Goal: Information Seeking & Learning: Learn about a topic

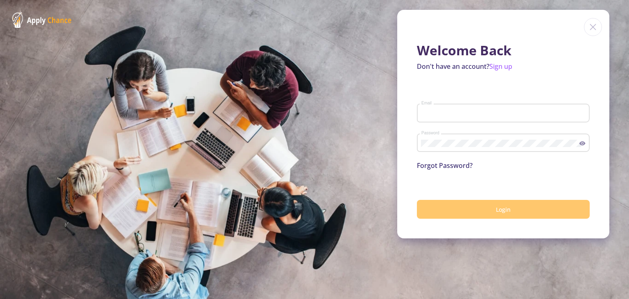
type input "[EMAIL_ADDRESS][DOMAIN_NAME]"
click at [462, 211] on button "Login" at bounding box center [503, 209] width 173 height 19
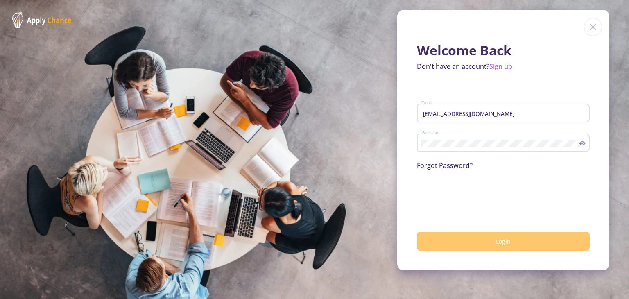
click at [449, 240] on button "Login" at bounding box center [503, 241] width 173 height 19
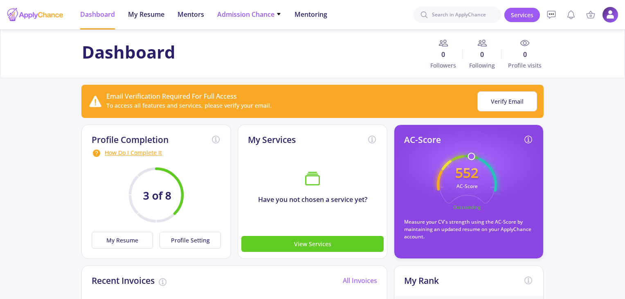
click at [238, 15] on span "Admission Chance" at bounding box center [249, 14] width 64 height 10
click at [246, 59] on link "Only My Chance of Admission" at bounding box center [265, 57] width 97 height 15
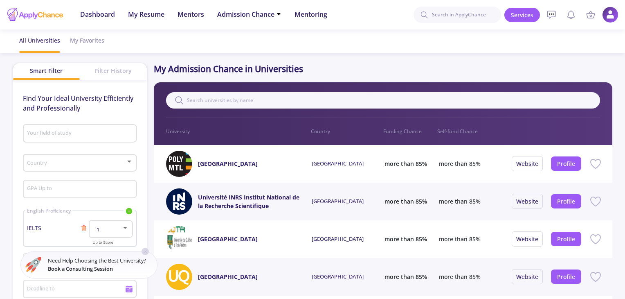
click at [36, 131] on input "Your field of study" at bounding box center [81, 133] width 108 height 7
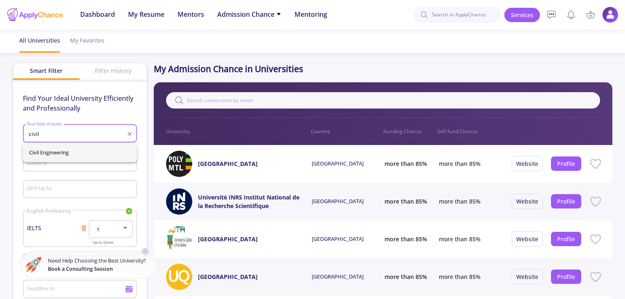
click at [53, 148] on span "Civil Engineering" at bounding box center [79, 152] width 101 height 20
type input "Civil Engineering"
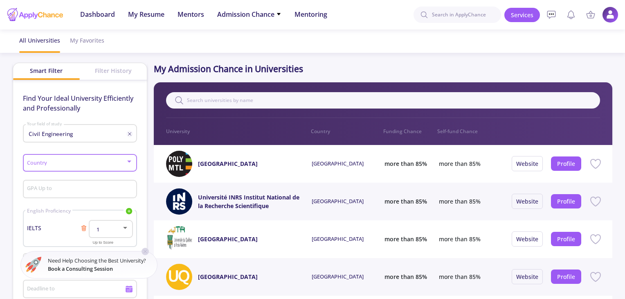
click at [51, 164] on span at bounding box center [77, 163] width 97 height 6
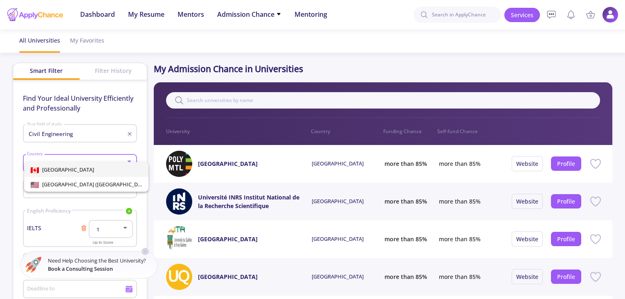
click at [54, 171] on span "[GEOGRAPHIC_DATA]" at bounding box center [66, 169] width 55 height 7
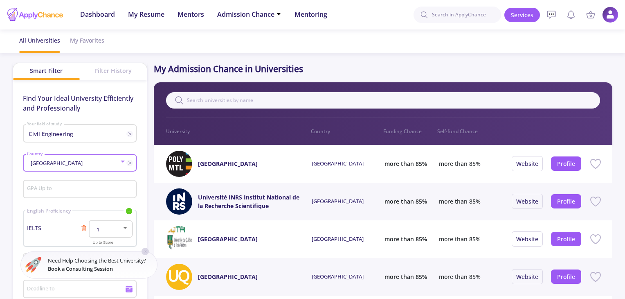
click at [51, 189] on input "GPA Up to" at bounding box center [81, 189] width 108 height 7
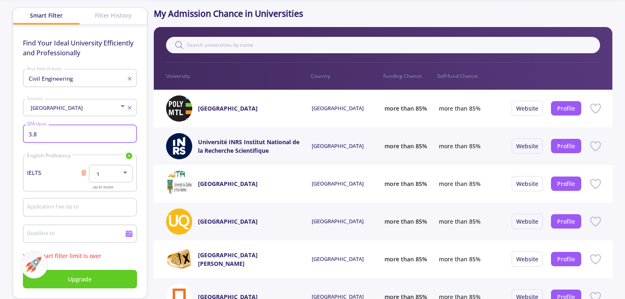
scroll to position [56, 0]
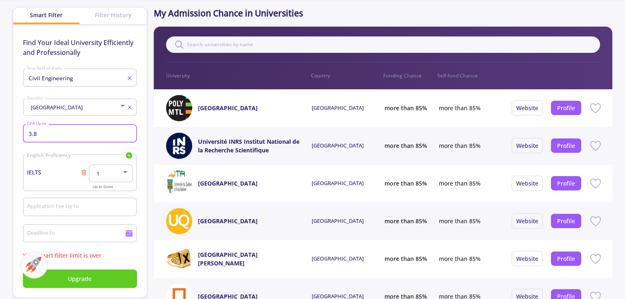
click at [127, 177] on mat-select "1" at bounding box center [110, 174] width 36 height 6
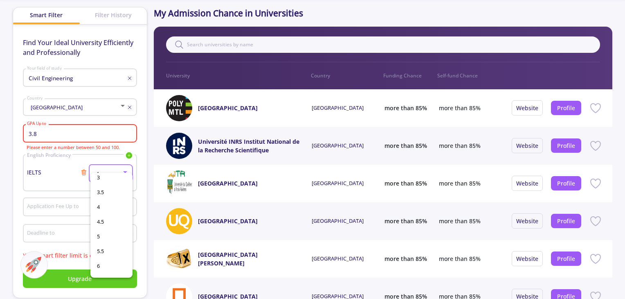
scroll to position [62, 0]
drag, startPoint x: 48, startPoint y: 135, endPoint x: 0, endPoint y: 139, distance: 48.5
click at [0, 139] on div at bounding box center [312, 149] width 625 height 299
click at [47, 128] on div "3.8 GPA Up to" at bounding box center [80, 131] width 106 height 21
drag, startPoint x: 46, startPoint y: 130, endPoint x: 1, endPoint y: 135, distance: 45.7
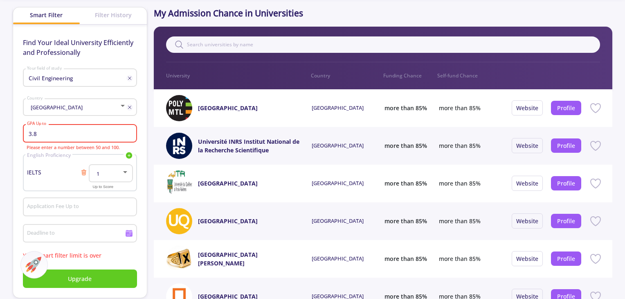
click at [1, 135] on app-admission-chance "All Universities My Favorites Smart Filter Filter History Find Your Ideal Unive…" at bounding box center [312, 260] width 625 height 573
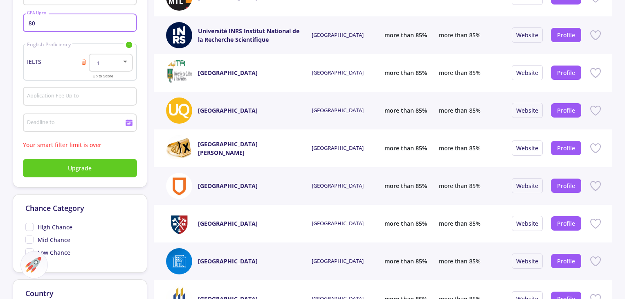
scroll to position [168, 0]
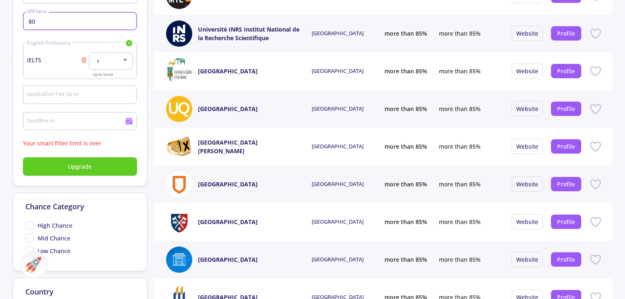
type input "80"
click at [124, 59] on div at bounding box center [125, 60] width 4 height 2
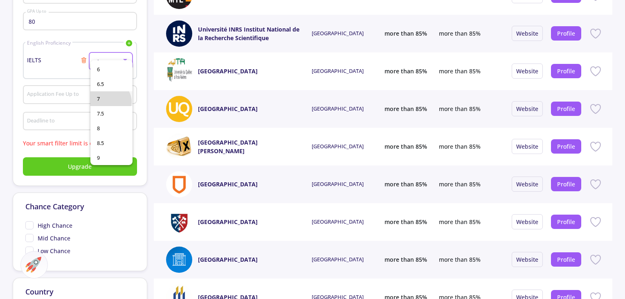
click at [110, 102] on span "7" at bounding box center [111, 98] width 29 height 15
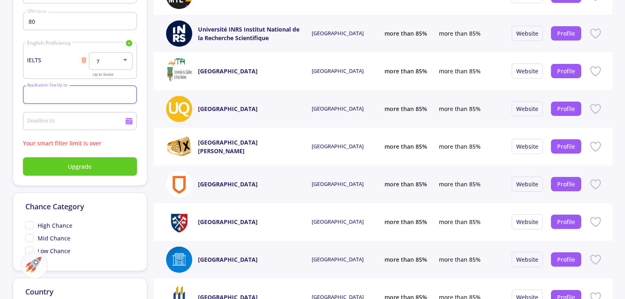
click at [79, 95] on input "Application Fee Up to" at bounding box center [81, 94] width 108 height 7
click at [54, 169] on button "Upgrade" at bounding box center [80, 166] width 114 height 18
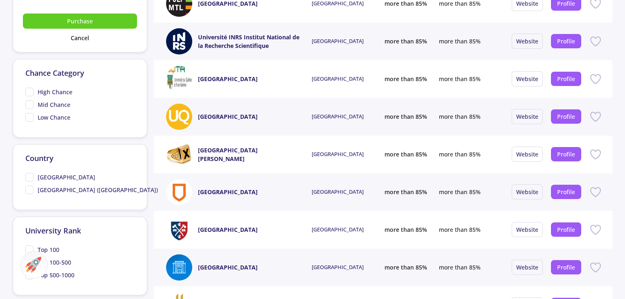
scroll to position [160, 0]
click at [29, 179] on span "[GEOGRAPHIC_DATA]" at bounding box center [60, 176] width 70 height 9
click at [29, 178] on input "[GEOGRAPHIC_DATA]" at bounding box center [27, 174] width 5 height 5
checkbox input "true"
click at [28, 89] on span "High Chance" at bounding box center [48, 91] width 47 height 9
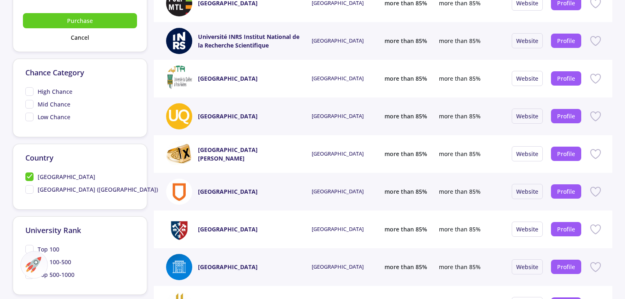
click at [28, 89] on input "High Chance" at bounding box center [27, 89] width 5 height 5
checkbox input "true"
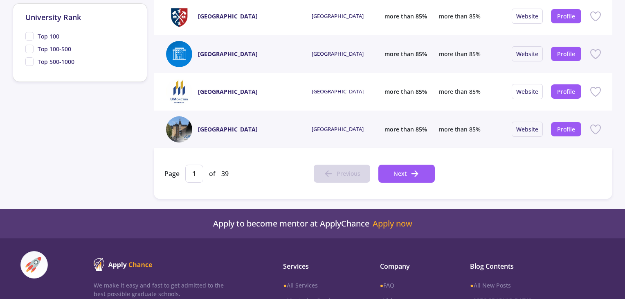
scroll to position [373, 0]
click at [419, 173] on icon at bounding box center [415, 174] width 10 height 10
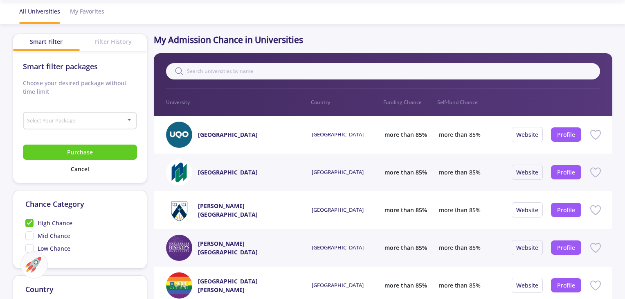
scroll to position [31, 0]
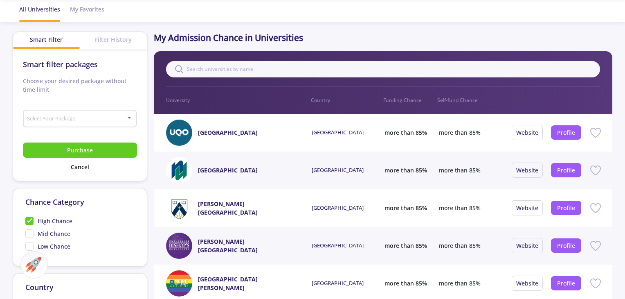
click at [76, 113] on div "Select Your Package" at bounding box center [80, 117] width 106 height 20
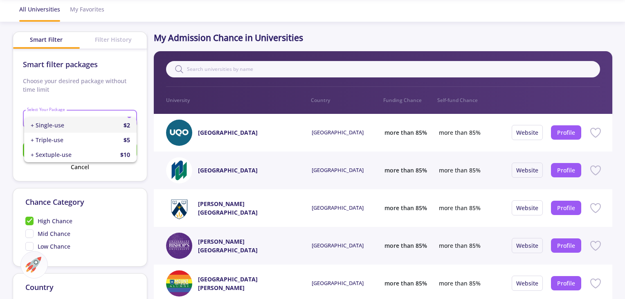
click at [86, 86] on div at bounding box center [312, 149] width 625 height 299
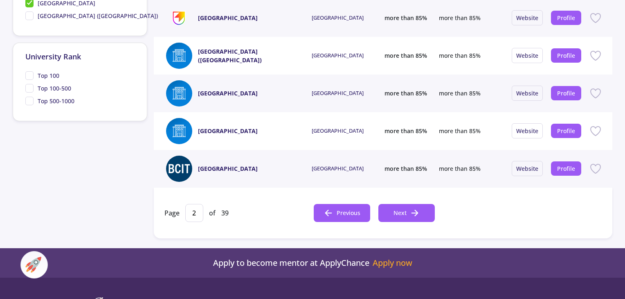
scroll to position [336, 0]
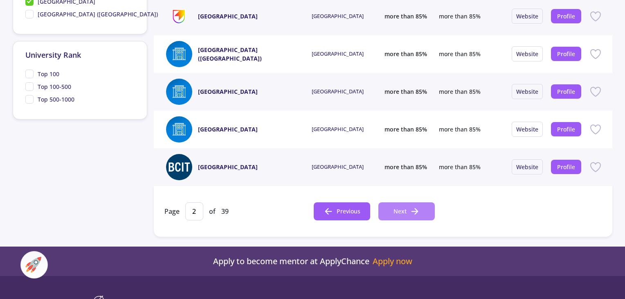
click at [409, 208] on button "Next" at bounding box center [407, 211] width 56 height 18
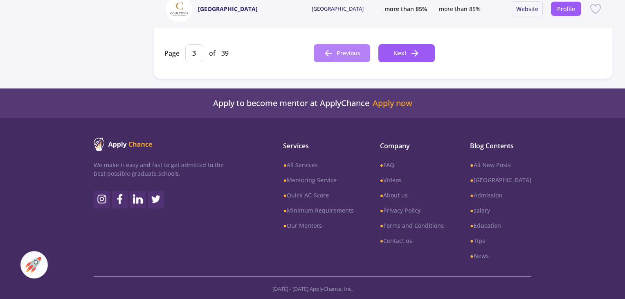
scroll to position [493, 0]
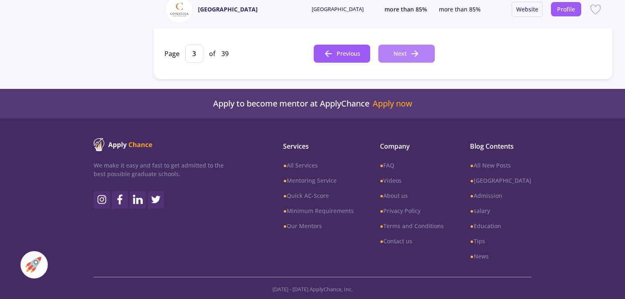
click at [392, 50] on button "Next" at bounding box center [407, 54] width 56 height 18
type input "4"
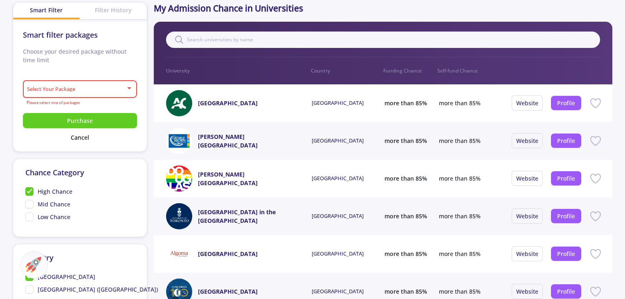
scroll to position [61, 0]
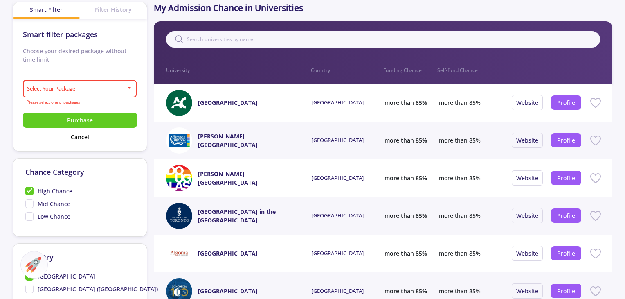
click at [105, 9] on div "Filter History" at bounding box center [113, 9] width 67 height 15
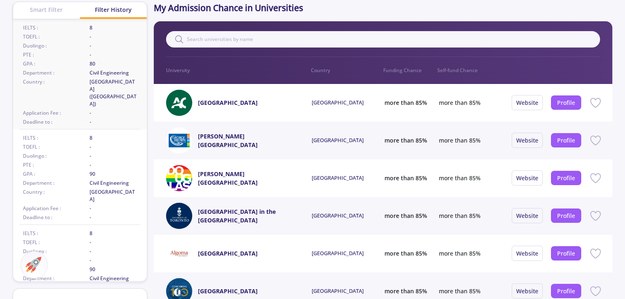
scroll to position [0, 0]
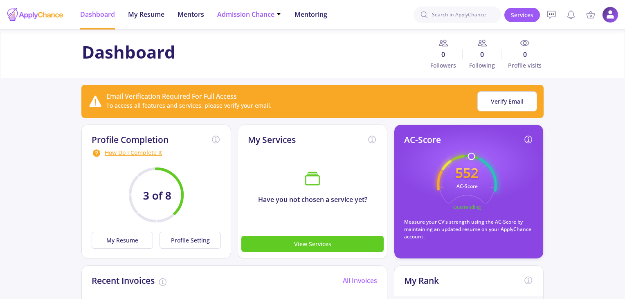
click at [241, 24] on li "Admission Chance With Minimum Requirements Only My Chance of Admission" at bounding box center [249, 14] width 64 height 29
click at [251, 12] on span "Admission Chance" at bounding box center [249, 14] width 64 height 10
click at [265, 54] on link "Only My Chance of Admission" at bounding box center [265, 57] width 97 height 15
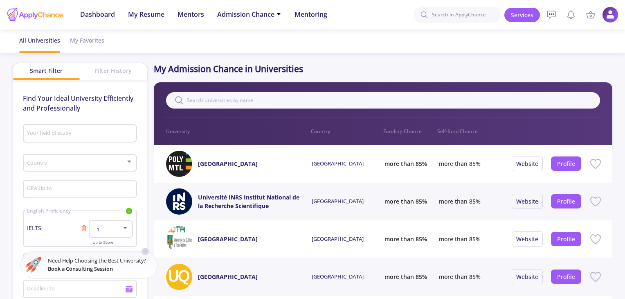
click at [67, 140] on div "Your field of study" at bounding box center [80, 131] width 106 height 21
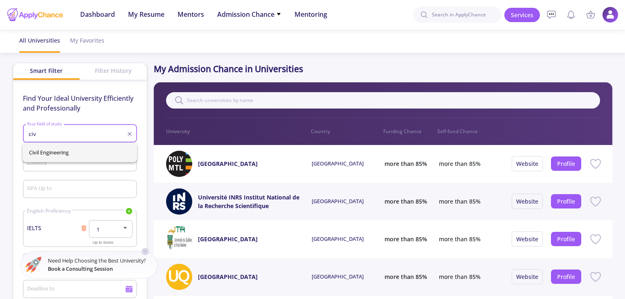
click at [69, 157] on span "Civil Engineering" at bounding box center [79, 152] width 101 height 20
type input "Civil Engineering"
click at [37, 164] on span at bounding box center [77, 163] width 97 height 6
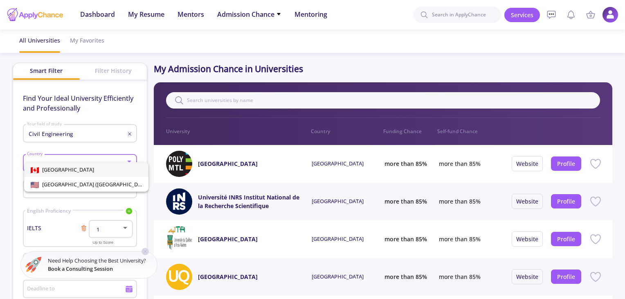
click at [51, 171] on span "[GEOGRAPHIC_DATA]" at bounding box center [66, 169] width 55 height 7
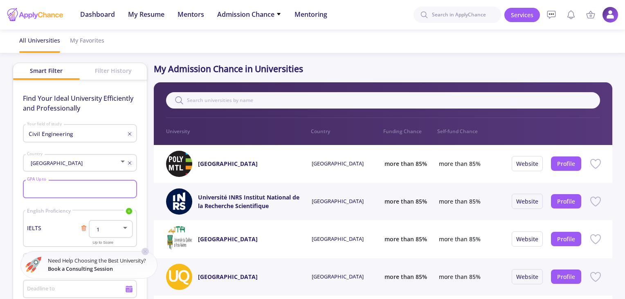
click at [52, 186] on input "GPA Up to" at bounding box center [81, 189] width 108 height 7
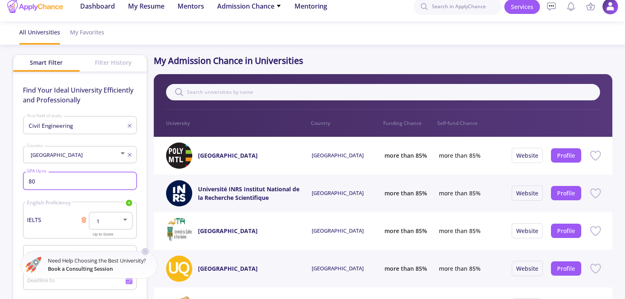
type input "80"
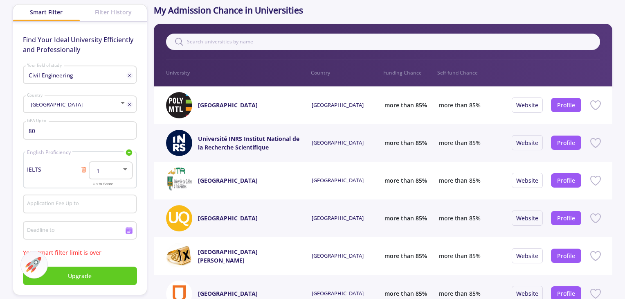
click at [121, 174] on div "1" at bounding box center [110, 168] width 36 height 20
click at [103, 259] on span "7" at bounding box center [111, 257] width 29 height 15
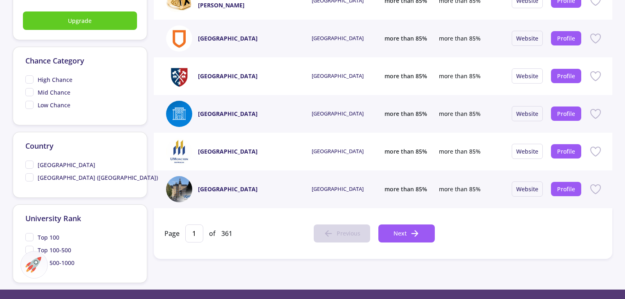
scroll to position [314, 0]
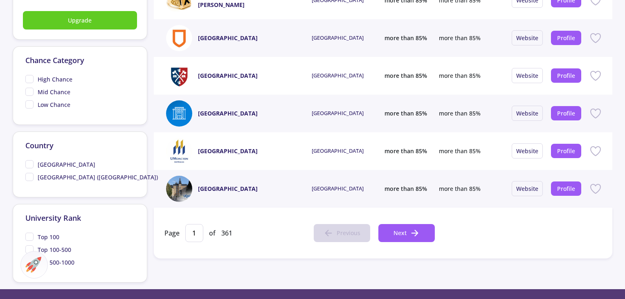
click at [31, 165] on span "[GEOGRAPHIC_DATA]" at bounding box center [60, 164] width 70 height 9
click at [31, 165] on input "[GEOGRAPHIC_DATA]" at bounding box center [27, 162] width 5 height 5
checkbox input "true"
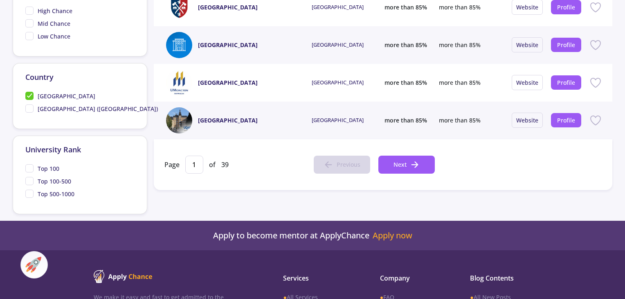
scroll to position [396, 0]
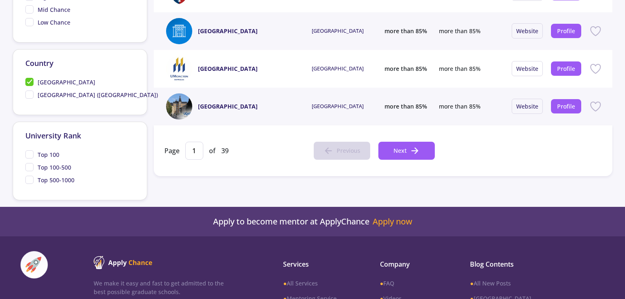
click at [29, 154] on span "Top 100" at bounding box center [42, 154] width 34 height 9
click at [29, 154] on input "Top 100" at bounding box center [27, 152] width 5 height 5
checkbox input "true"
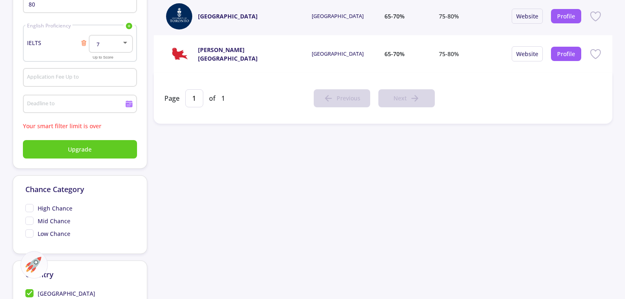
scroll to position [187, 0]
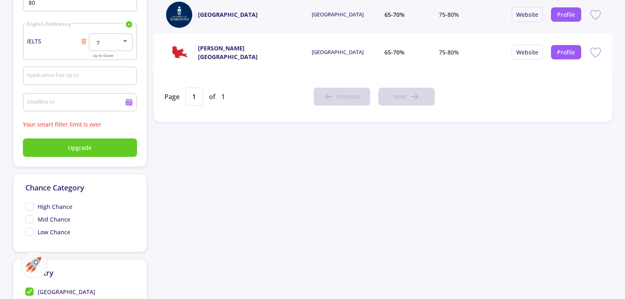
click at [28, 203] on span "High Chance" at bounding box center [48, 206] width 47 height 9
click at [28, 203] on input "High Chance" at bounding box center [27, 204] width 5 height 5
checkbox input "true"
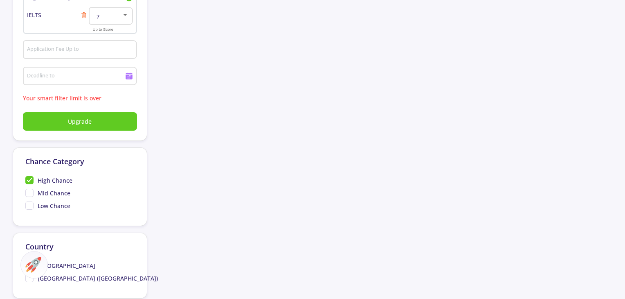
scroll to position [237, 0]
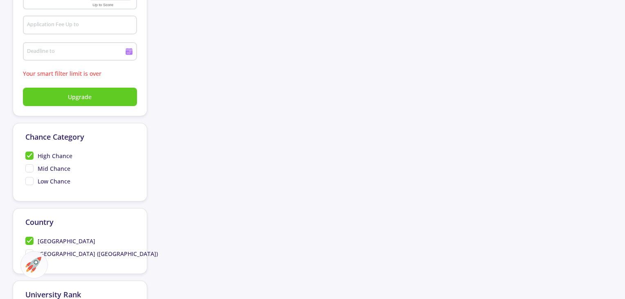
click at [28, 241] on span "[GEOGRAPHIC_DATA]" at bounding box center [60, 241] width 70 height 9
click at [28, 241] on input "[GEOGRAPHIC_DATA]" at bounding box center [27, 239] width 5 height 5
checkbox input "false"
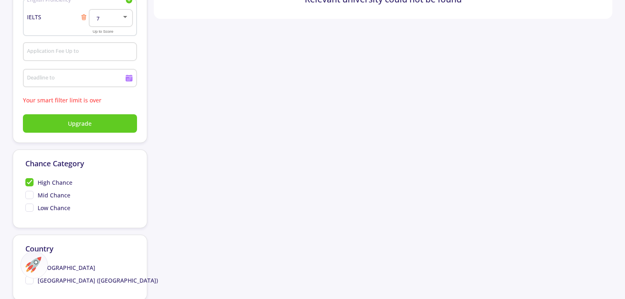
scroll to position [212, 0]
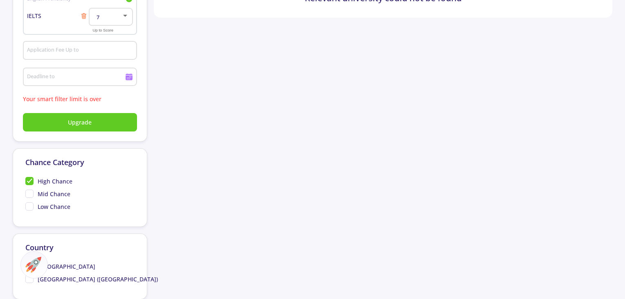
click at [29, 180] on span "High Chance" at bounding box center [48, 181] width 47 height 9
click at [29, 180] on input "High Chance" at bounding box center [27, 179] width 5 height 5
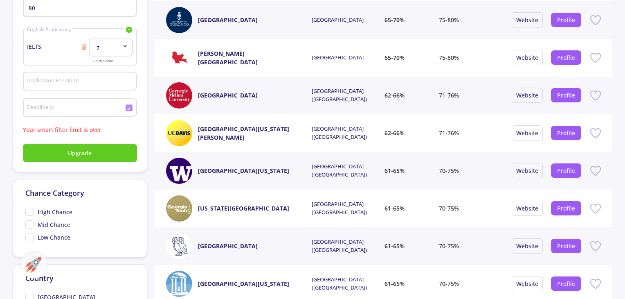
scroll to position [183, 0]
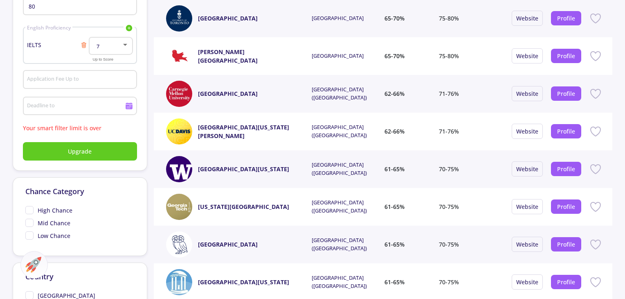
click at [32, 210] on span "High Chance" at bounding box center [48, 210] width 47 height 9
click at [31, 210] on input "High Chance" at bounding box center [27, 208] width 5 height 5
checkbox input "true"
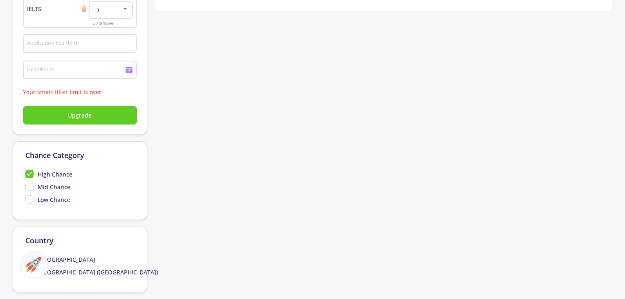
scroll to position [220, 0]
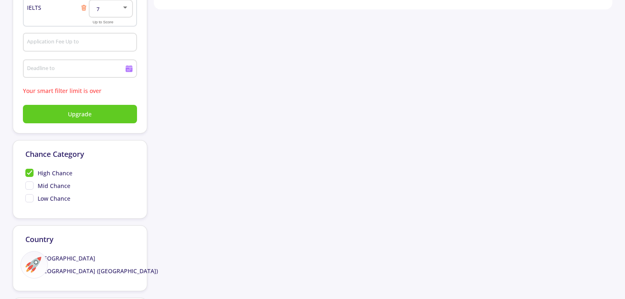
click at [29, 183] on span "Mid Chance" at bounding box center [47, 185] width 45 height 9
click at [29, 183] on input "Mid Chance" at bounding box center [27, 183] width 5 height 5
checkbox input "true"
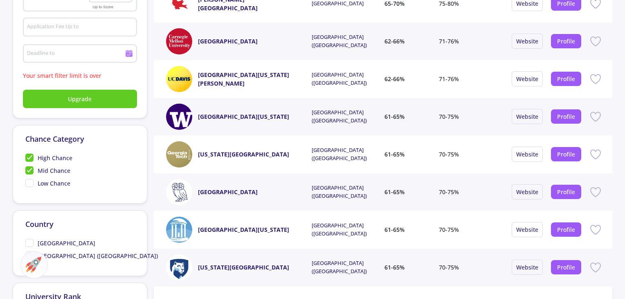
scroll to position [237, 0]
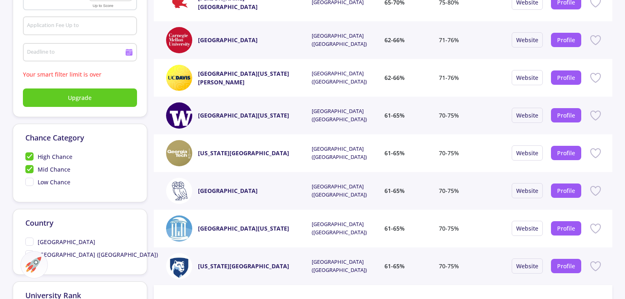
click at [33, 237] on span "[GEOGRAPHIC_DATA]" at bounding box center [60, 241] width 70 height 9
click at [31, 237] on input "[GEOGRAPHIC_DATA]" at bounding box center [27, 239] width 5 height 5
checkbox input "true"
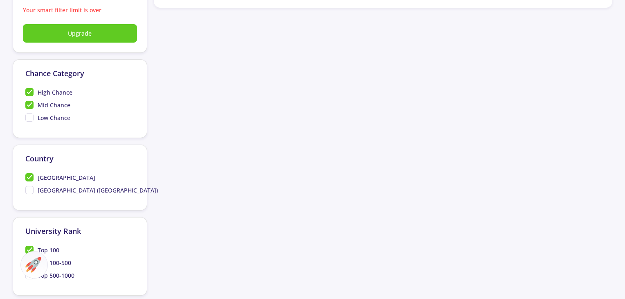
scroll to position [302, 0]
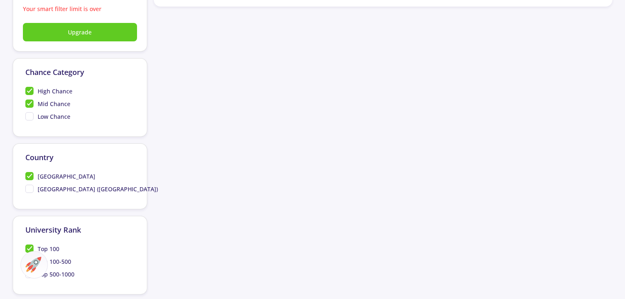
click at [29, 84] on div "Chance Category High Chance Mid Chance Low Chance" at bounding box center [80, 97] width 135 height 79
click at [29, 90] on span "High Chance" at bounding box center [48, 91] width 47 height 9
click at [29, 90] on input "High Chance" at bounding box center [27, 89] width 5 height 5
checkbox input "false"
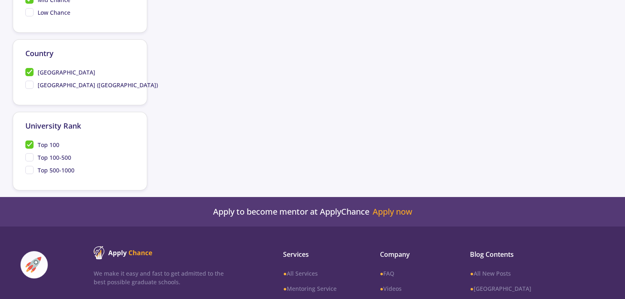
scroll to position [408, 0]
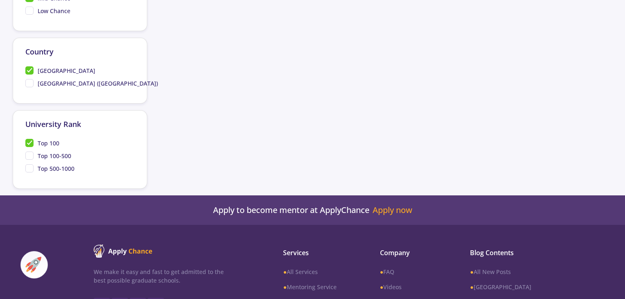
click at [33, 153] on span "Top 100-500" at bounding box center [48, 155] width 46 height 9
click at [31, 153] on input "Top 100-500" at bounding box center [27, 153] width 5 height 5
checkbox input "true"
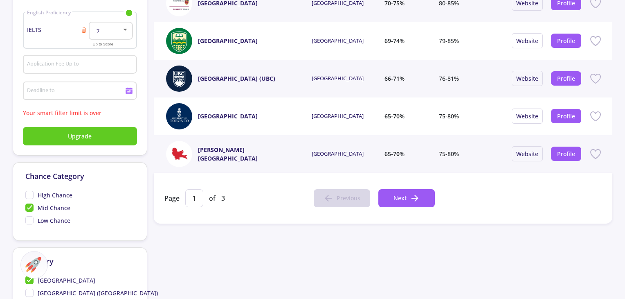
scroll to position [211, 0]
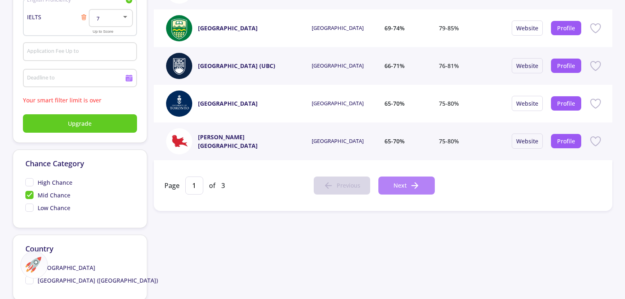
click at [412, 187] on icon at bounding box center [415, 185] width 10 height 10
type input "2"
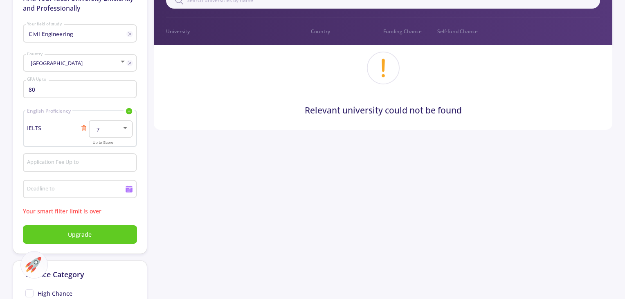
scroll to position [32, 0]
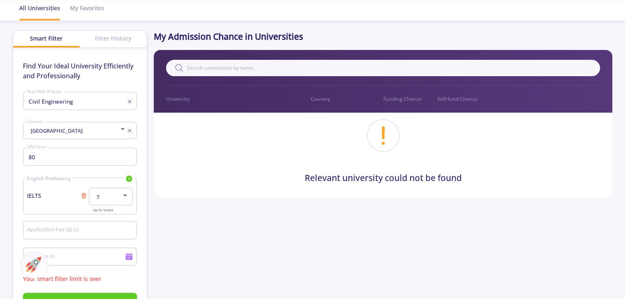
click at [396, 97] on p "Funding Chance" at bounding box center [410, 98] width 54 height 7
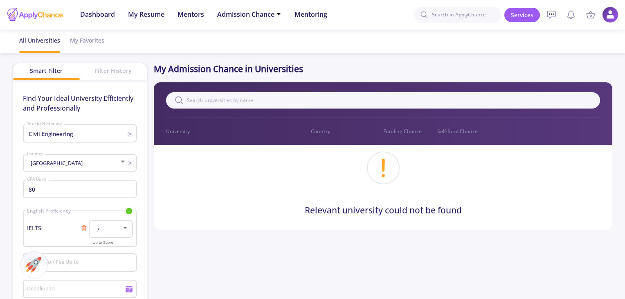
scroll to position [0, 0]
